Goal: Information Seeking & Learning: Learn about a topic

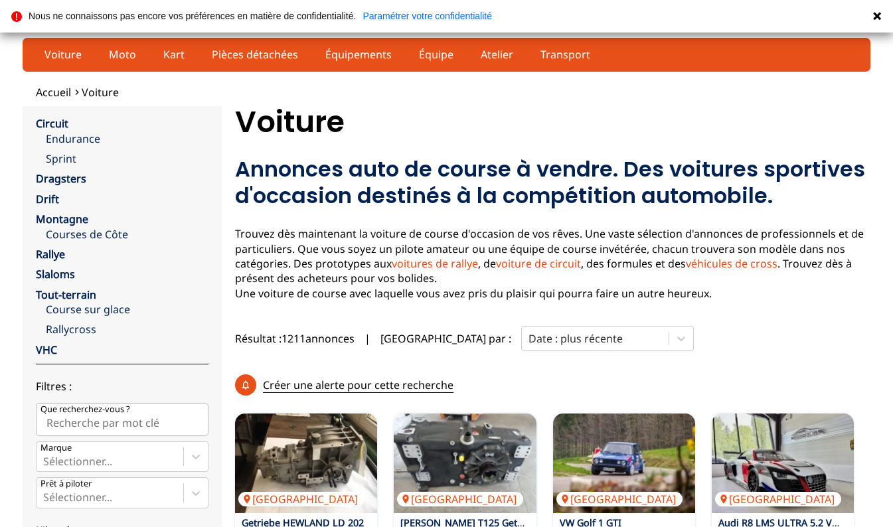
click at [145, 410] on input "Que recherchez-vous ?" at bounding box center [122, 419] width 173 height 33
type input "bmw"
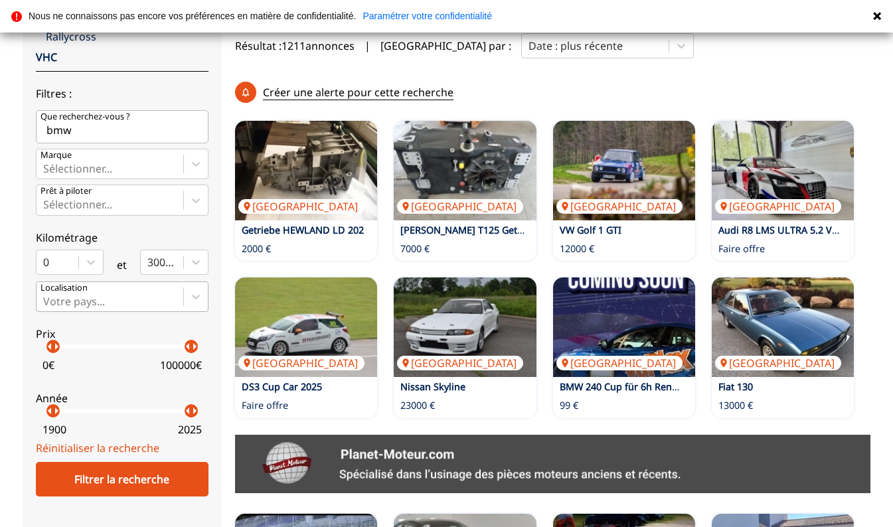
scroll to position [297, 0]
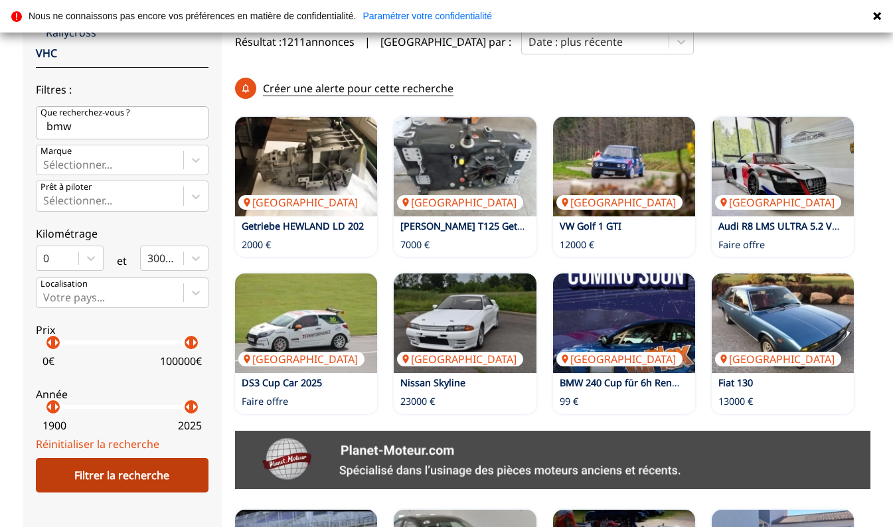
click at [133, 479] on div "Filtrer la recherche" at bounding box center [122, 475] width 173 height 35
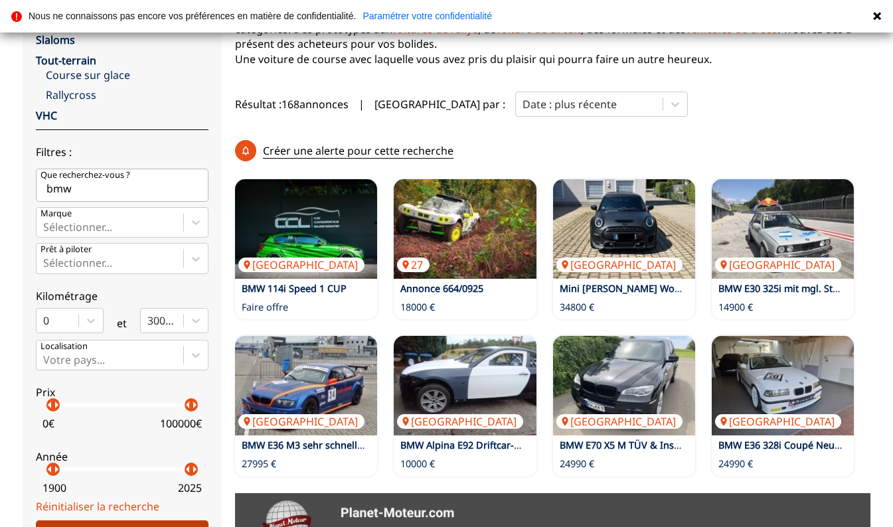
scroll to position [241, 0]
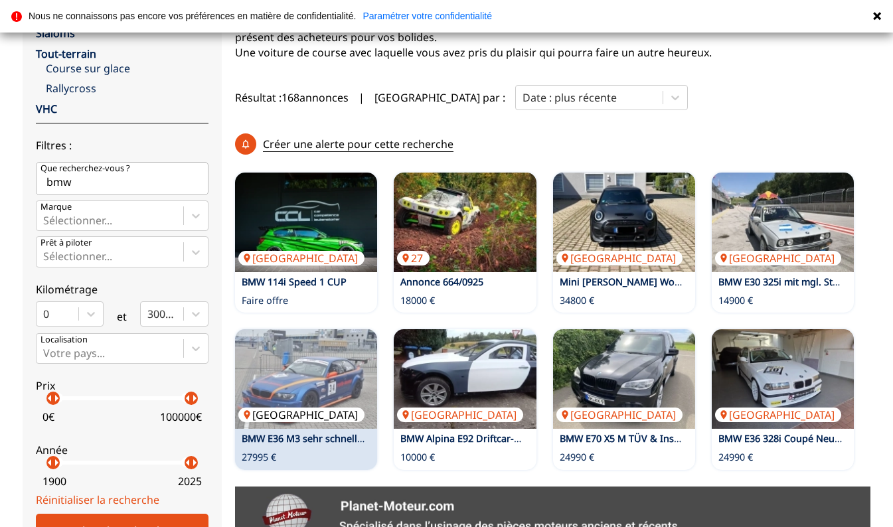
click at [334, 329] on img at bounding box center [306, 379] width 142 height 100
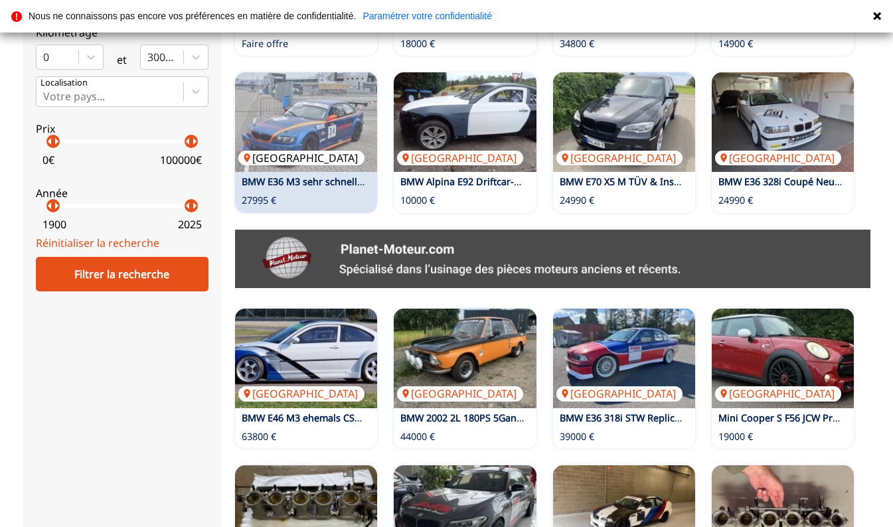
scroll to position [501, 0]
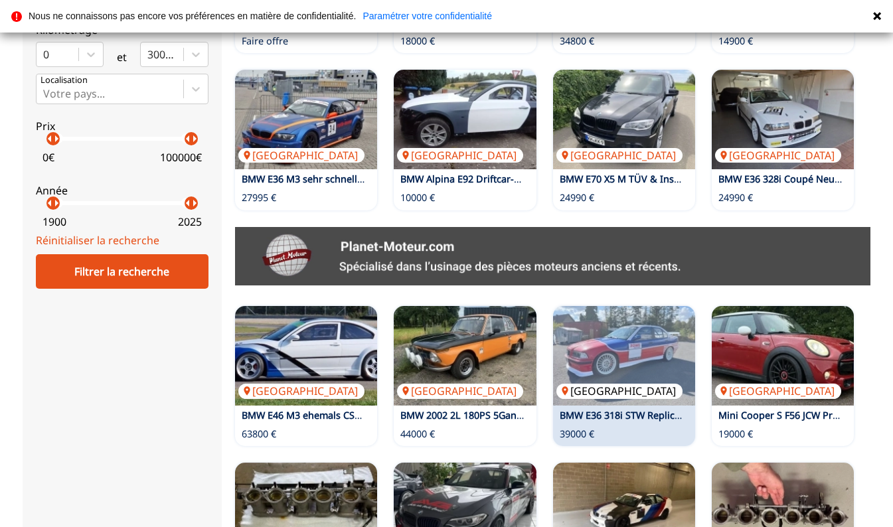
click at [642, 306] on img at bounding box center [624, 356] width 142 height 100
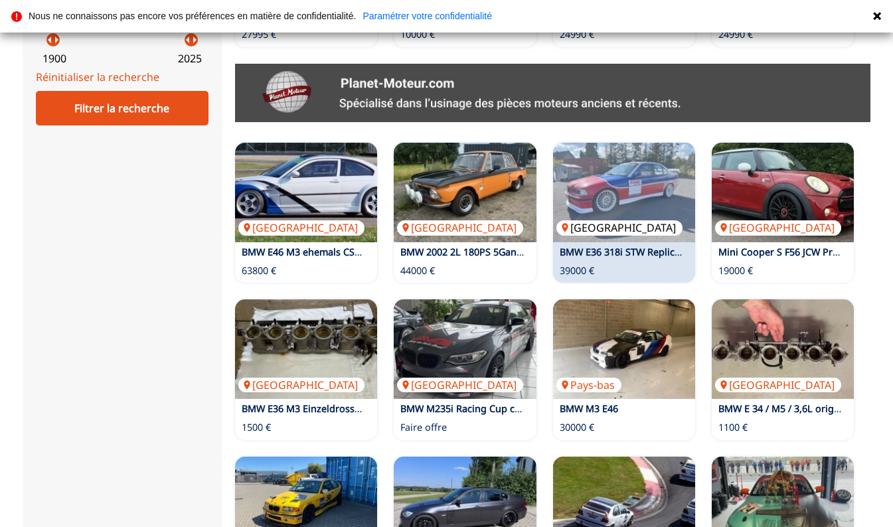
scroll to position [678, 0]
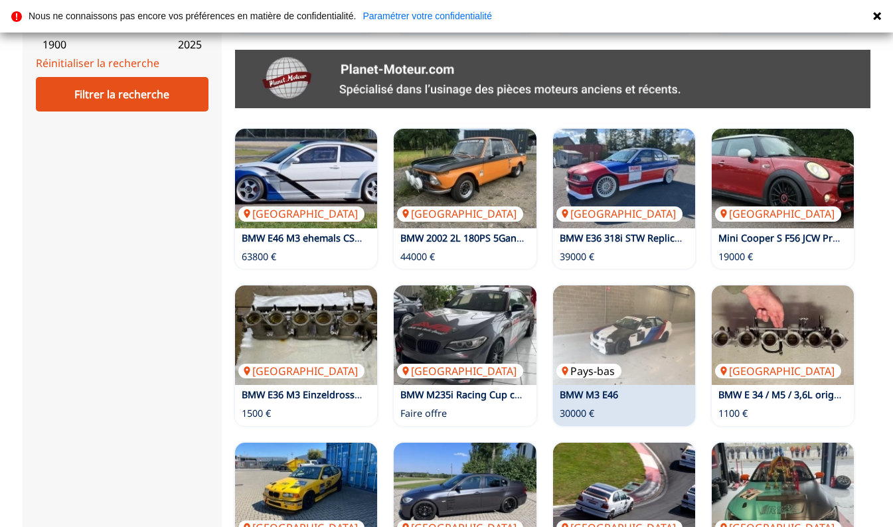
click at [629, 285] on img at bounding box center [624, 335] width 142 height 100
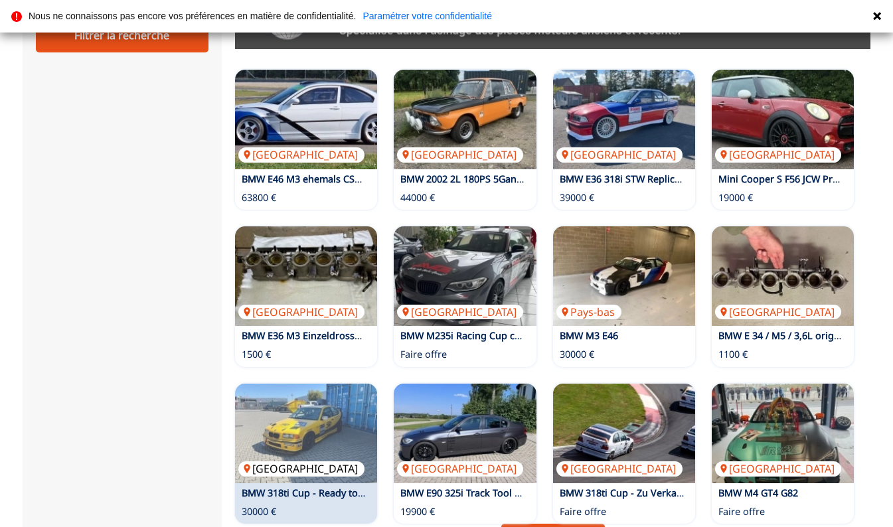
click at [301, 384] on img at bounding box center [306, 434] width 142 height 100
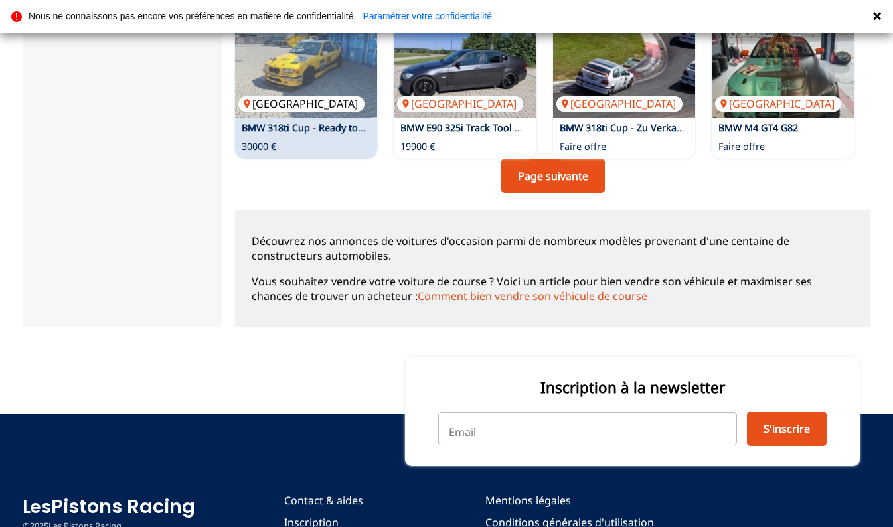
scroll to position [1136, 0]
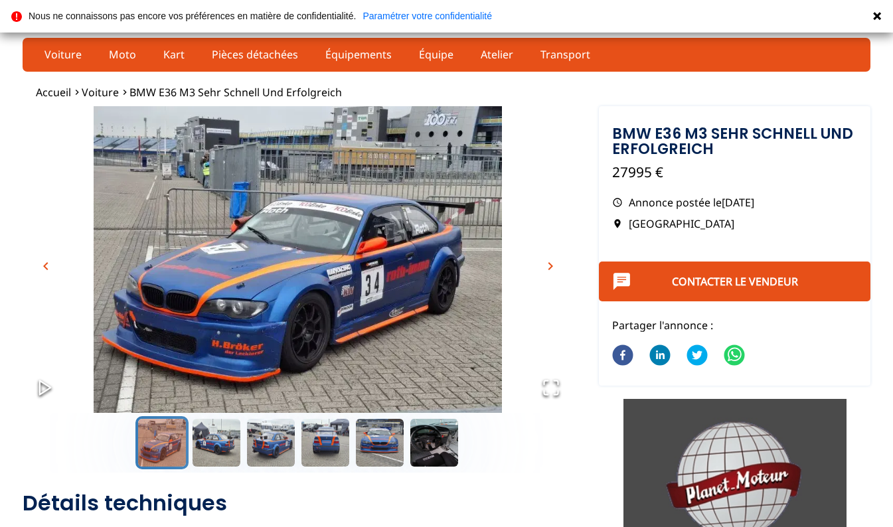
click at [553, 269] on span "chevron_right" at bounding box center [550, 266] width 16 height 16
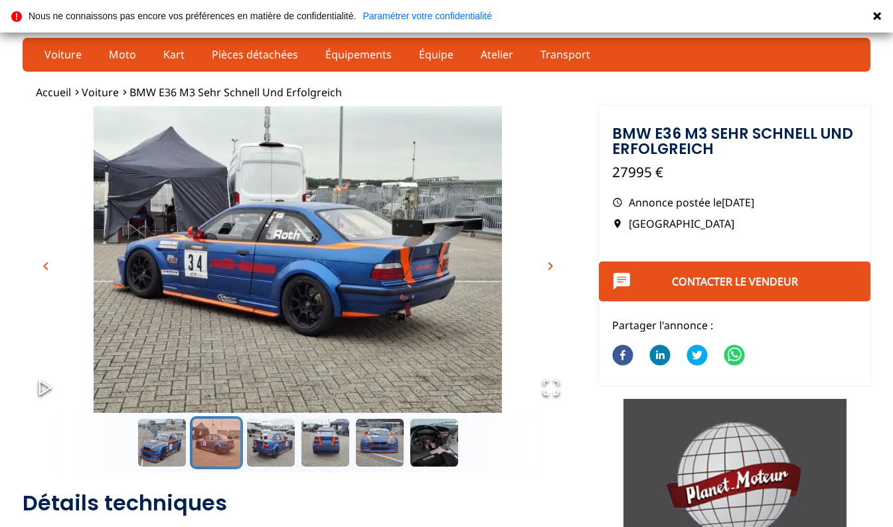
click at [553, 269] on span "chevron_right" at bounding box center [550, 266] width 16 height 16
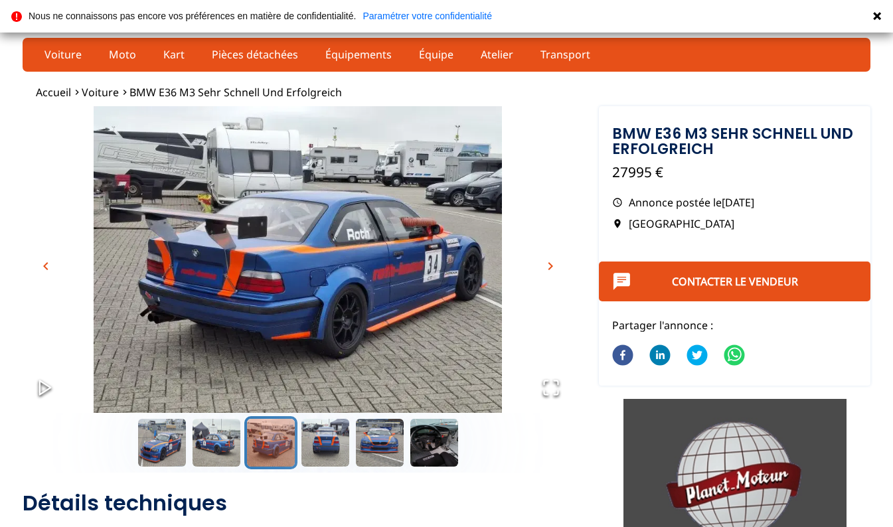
click at [553, 269] on span "chevron_right" at bounding box center [550, 266] width 16 height 16
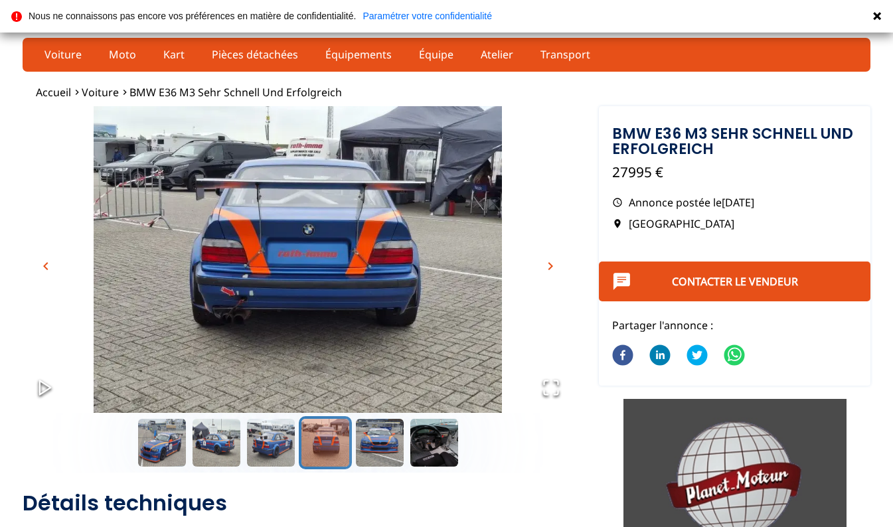
click at [553, 269] on span "chevron_right" at bounding box center [550, 266] width 16 height 16
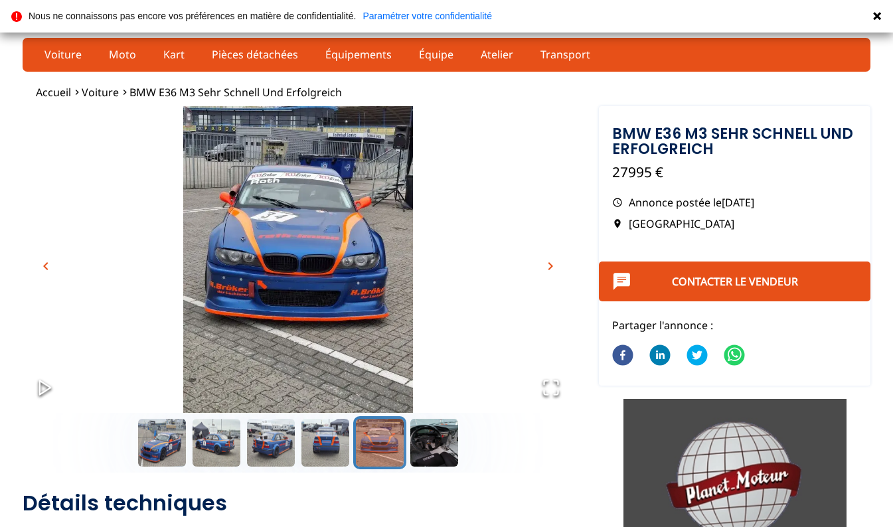
click at [553, 269] on span "chevron_right" at bounding box center [550, 266] width 16 height 16
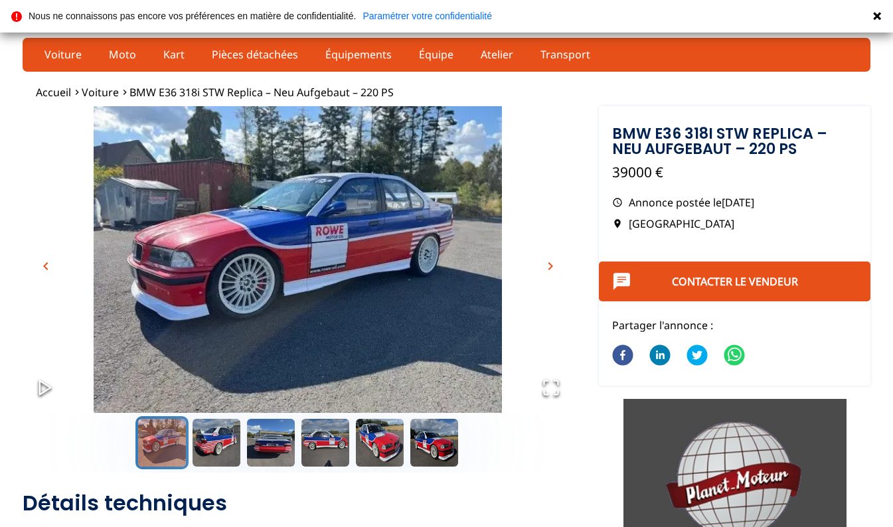
click at [554, 269] on span "chevron_right" at bounding box center [550, 266] width 16 height 16
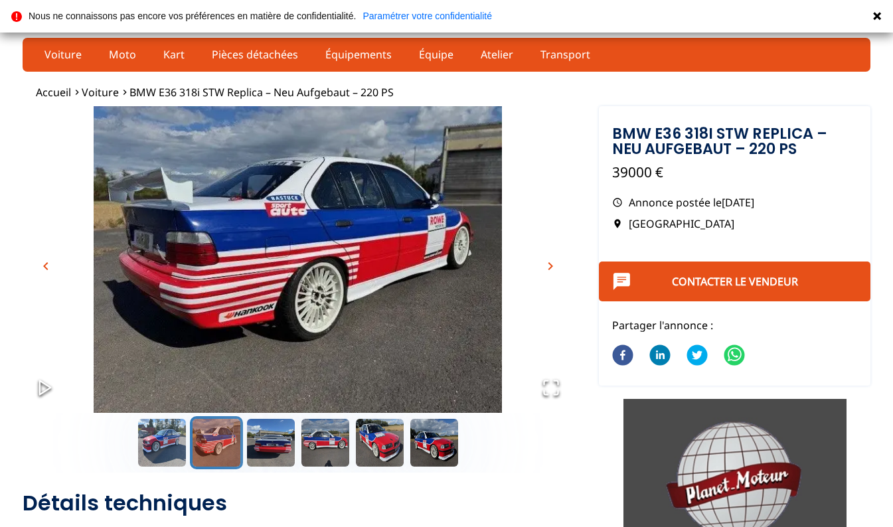
click at [554, 269] on span "chevron_right" at bounding box center [550, 266] width 16 height 16
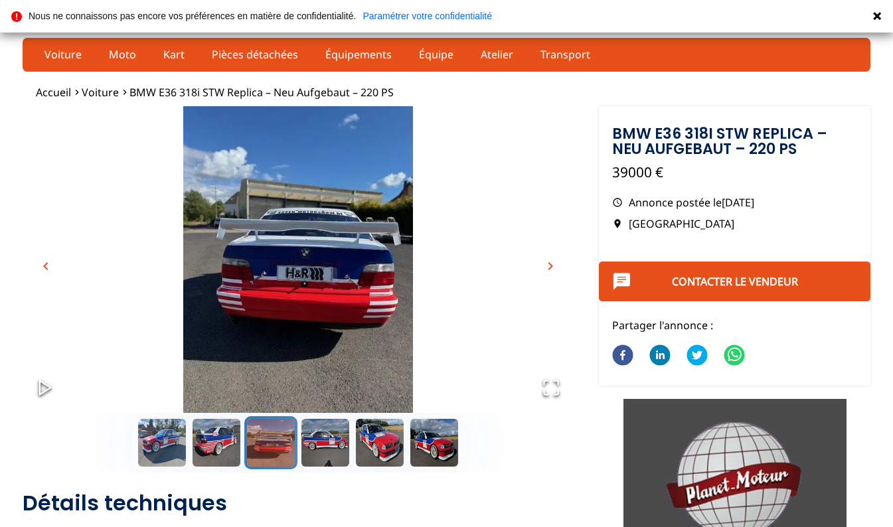
click at [554, 269] on span "chevron_right" at bounding box center [550, 266] width 16 height 16
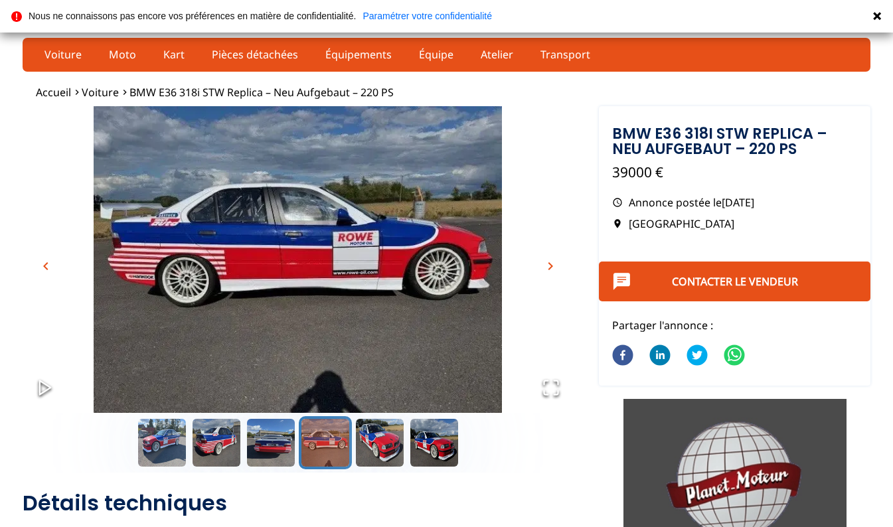
click at [554, 269] on span "chevron_right" at bounding box center [550, 266] width 16 height 16
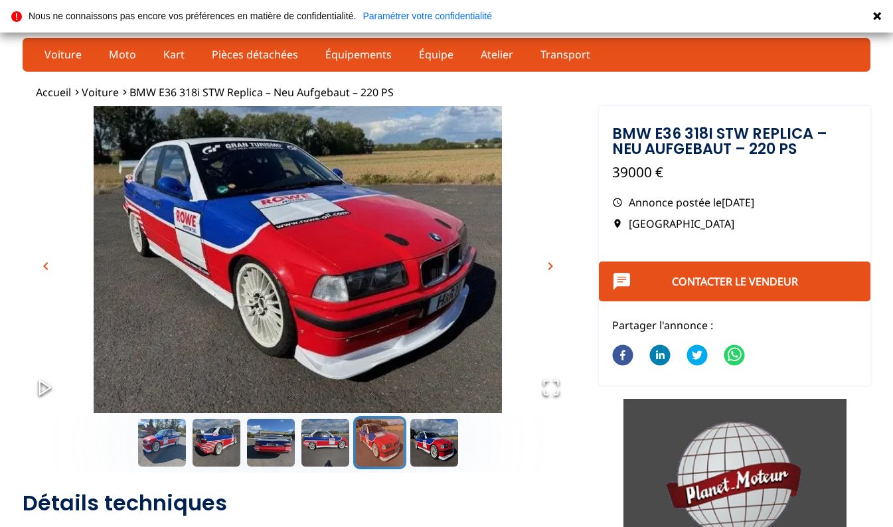
click at [552, 270] on span "chevron_right" at bounding box center [550, 266] width 16 height 16
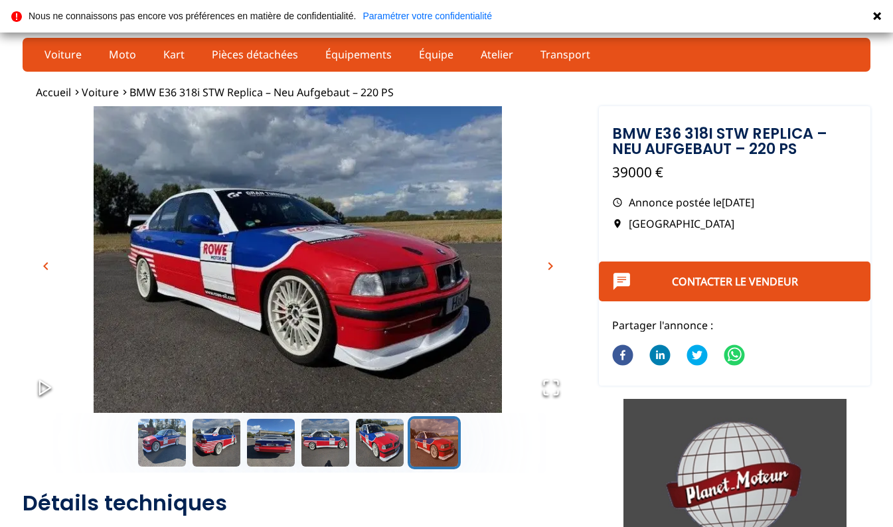
click at [552, 270] on span "chevron_right" at bounding box center [550, 266] width 16 height 16
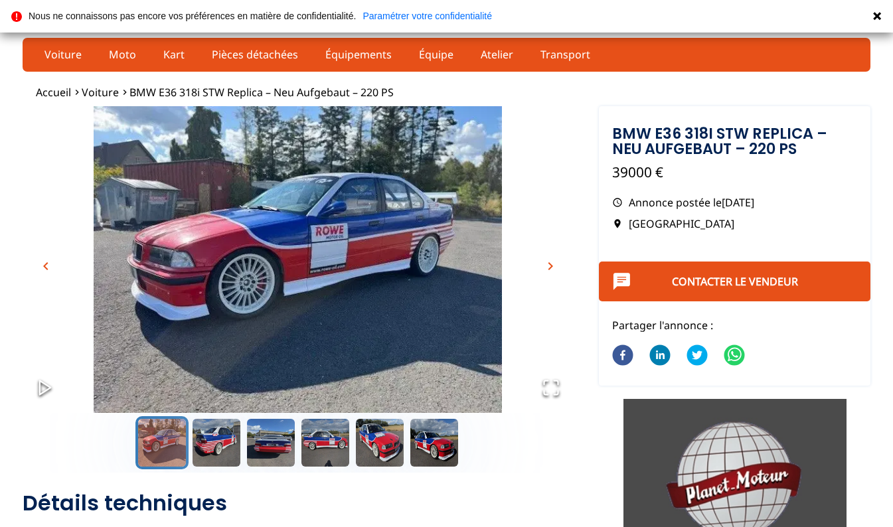
click at [552, 270] on span "chevron_right" at bounding box center [550, 266] width 16 height 16
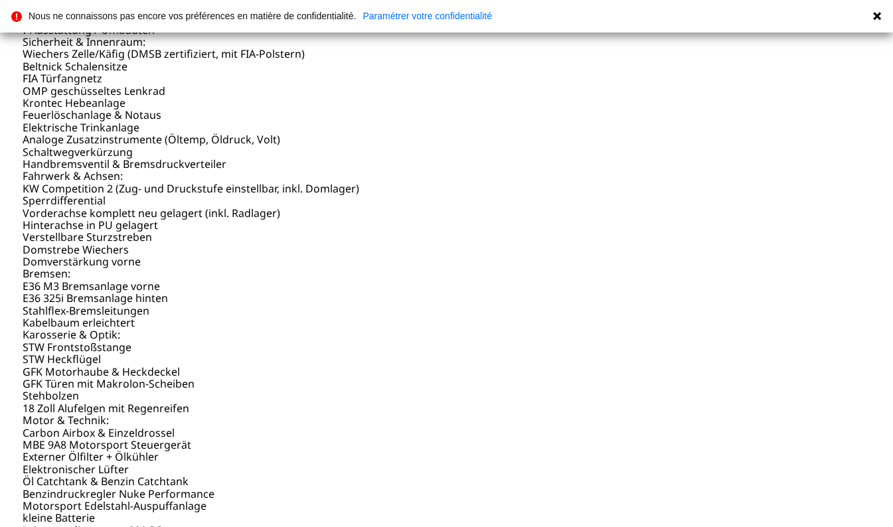
scroll to position [749, 0]
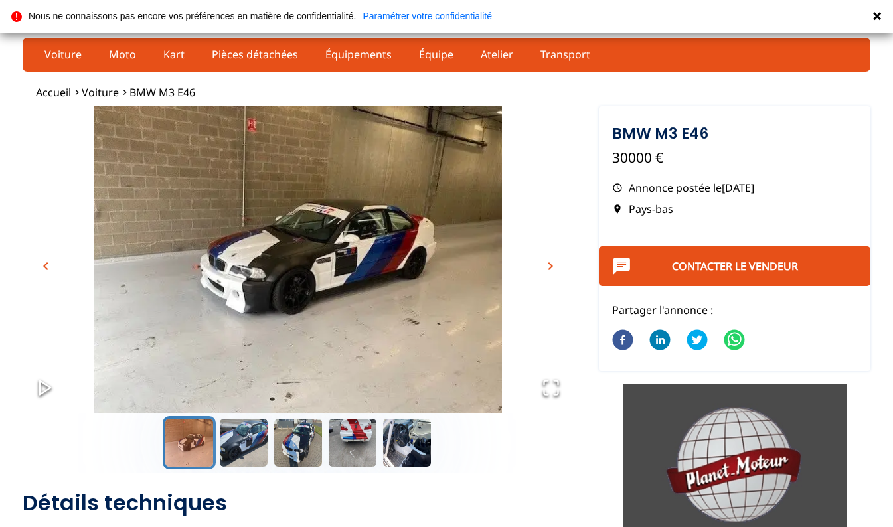
click at [552, 266] on span "chevron_right" at bounding box center [550, 266] width 16 height 16
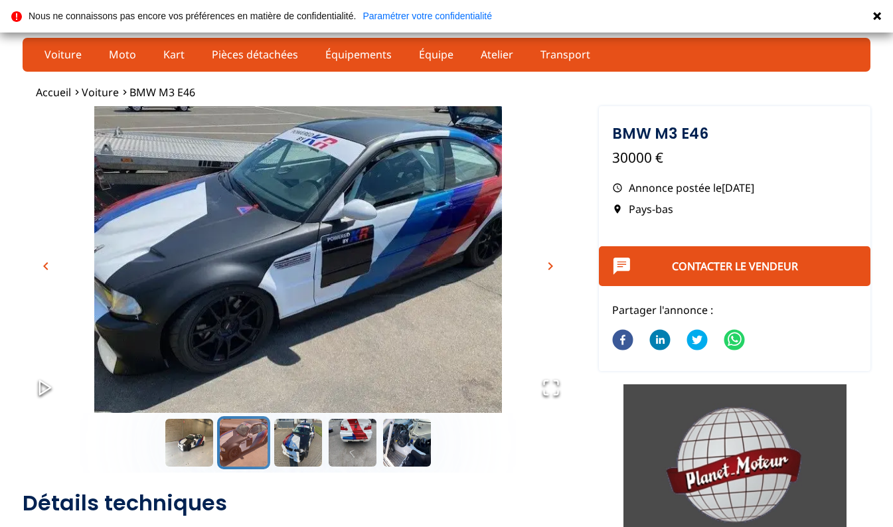
click at [552, 266] on span "chevron_right" at bounding box center [550, 266] width 16 height 16
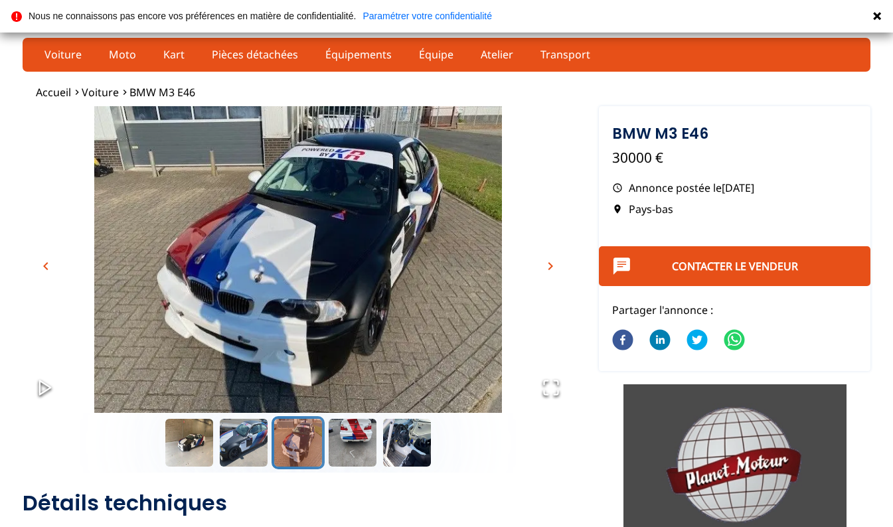
click at [552, 266] on span "chevron_right" at bounding box center [550, 266] width 16 height 16
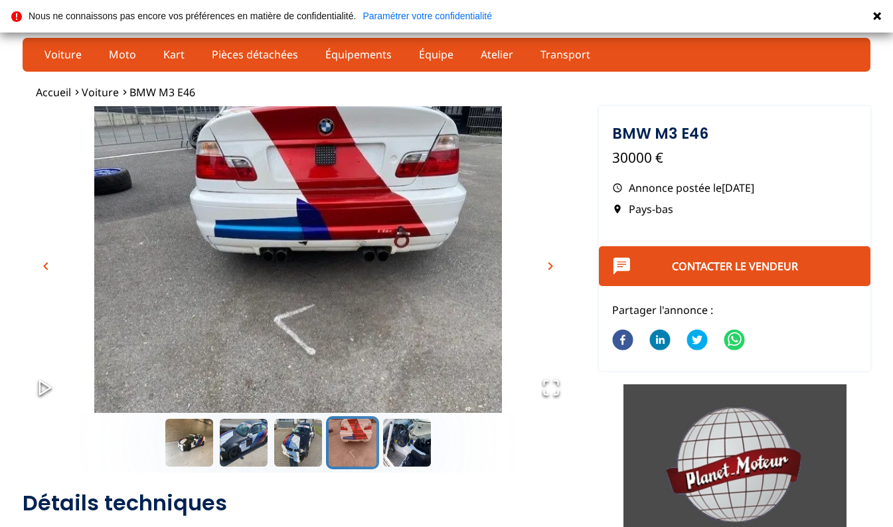
click at [552, 266] on span "chevron_right" at bounding box center [550, 266] width 16 height 16
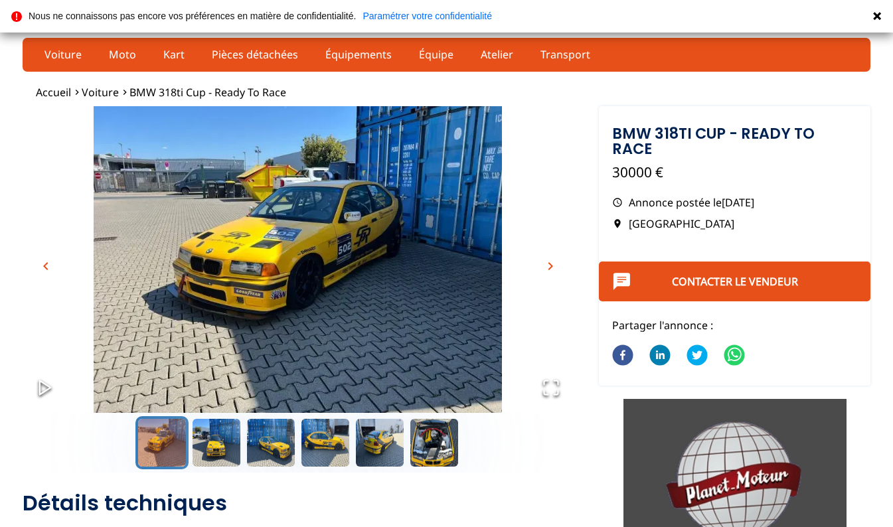
click at [552, 266] on span "chevron_right" at bounding box center [550, 266] width 16 height 16
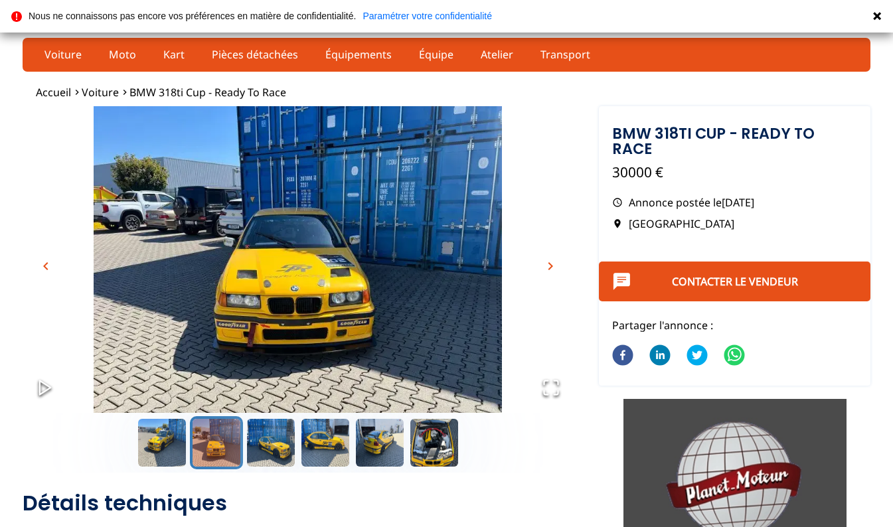
click at [552, 266] on span "chevron_right" at bounding box center [550, 266] width 16 height 16
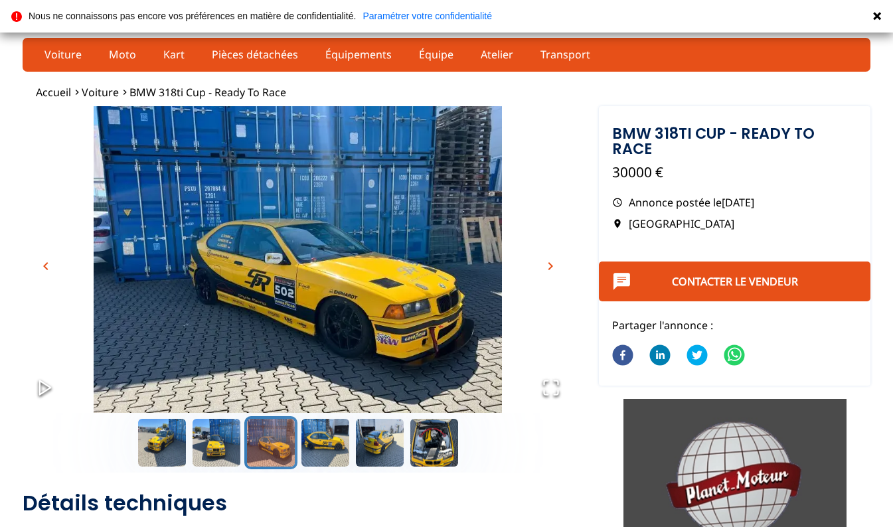
click at [552, 266] on span "chevron_right" at bounding box center [550, 266] width 16 height 16
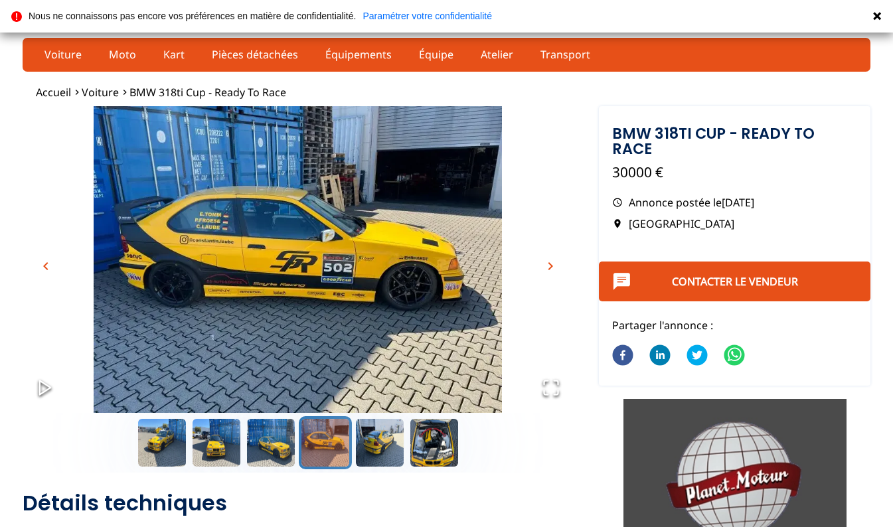
click at [552, 266] on span "chevron_right" at bounding box center [550, 266] width 16 height 16
